Goal: Find specific fact: Locate a discrete piece of known information

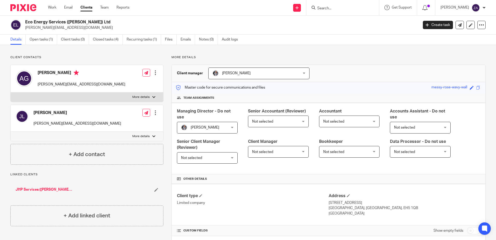
click at [53, 11] on div "Work Email Clients Team Reports Work Email Clients Team Reports Settings" at bounding box center [90, 7] width 94 height 15
click at [54, 7] on link "Work" at bounding box center [52, 7] width 8 height 5
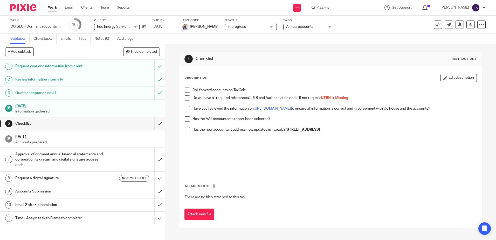
click at [49, 8] on link "Work" at bounding box center [52, 7] width 9 height 5
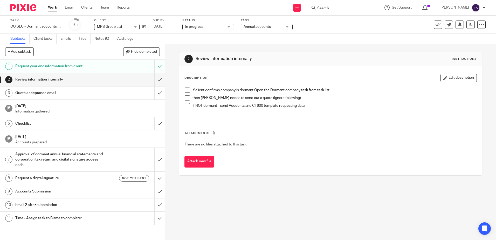
click at [54, 10] on link "Work" at bounding box center [52, 7] width 9 height 5
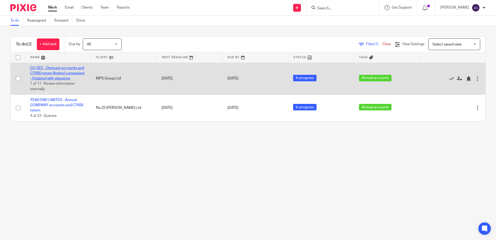
click at [52, 77] on link "CO SEC - Dormant accounts and CT600 return (limited companies) - Updated with s…" at bounding box center [57, 73] width 55 height 14
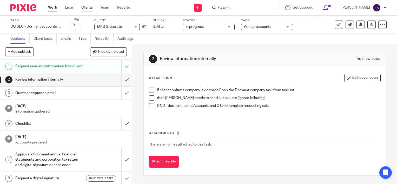
click at [86, 9] on link "Clients" at bounding box center [86, 7] width 11 height 5
click at [87, 9] on link "Clients" at bounding box center [86, 7] width 11 height 5
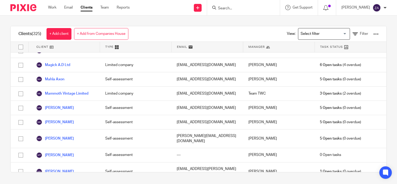
scroll to position [3063, 0]
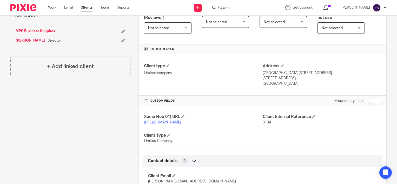
scroll to position [217, 0]
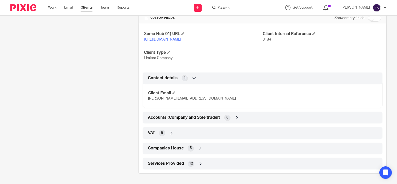
click at [199, 147] on icon at bounding box center [200, 148] width 5 height 5
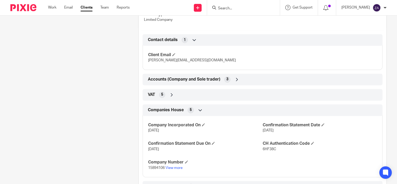
scroll to position [278, 0]
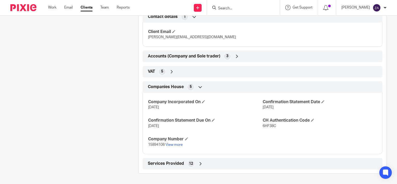
click at [267, 126] on span "6HF38C" at bounding box center [268, 126] width 13 height 4
copy span "6HF38C"
click at [199, 165] on icon at bounding box center [200, 163] width 5 height 5
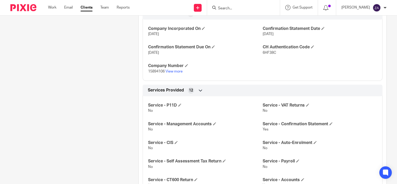
scroll to position [344, 0]
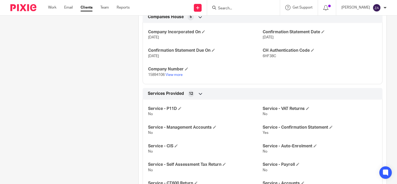
click at [201, 96] on icon at bounding box center [200, 93] width 5 height 5
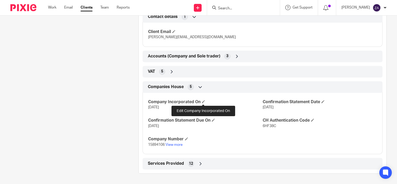
scroll to position [278, 0]
click at [198, 84] on div "Companies House 5" at bounding box center [262, 87] width 232 height 9
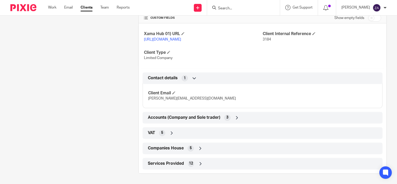
click at [170, 131] on icon at bounding box center [171, 132] width 5 height 5
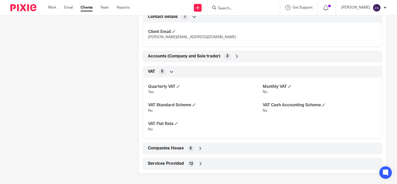
click at [171, 73] on icon at bounding box center [171, 71] width 5 height 5
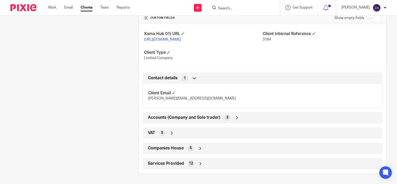
scroll to position [217, 0]
click at [235, 117] on icon at bounding box center [236, 117] width 5 height 5
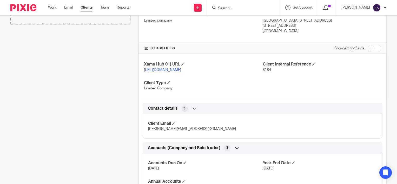
scroll to position [182, 0]
click at [192, 111] on icon at bounding box center [194, 108] width 5 height 5
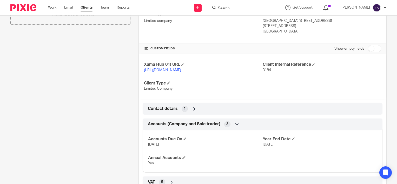
click at [235, 127] on icon at bounding box center [236, 123] width 5 height 5
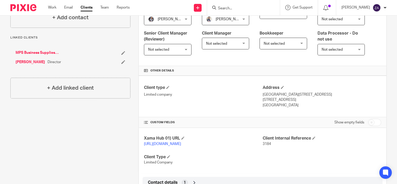
scroll to position [104, 0]
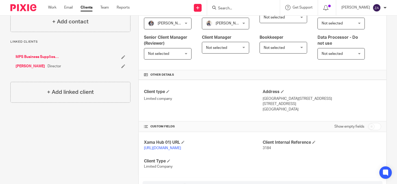
click at [369, 127] on input "checkbox" at bounding box center [374, 126] width 13 height 7
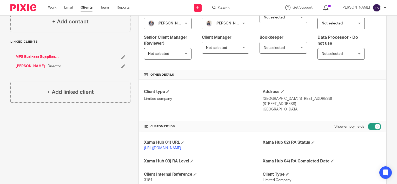
click at [370, 126] on input "checkbox" at bounding box center [374, 126] width 13 height 7
checkbox input "false"
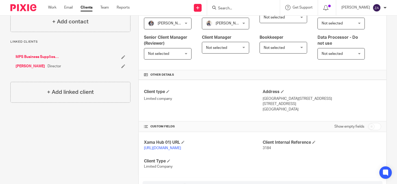
scroll to position [104, 0]
